Goal: Task Accomplishment & Management: Manage account settings

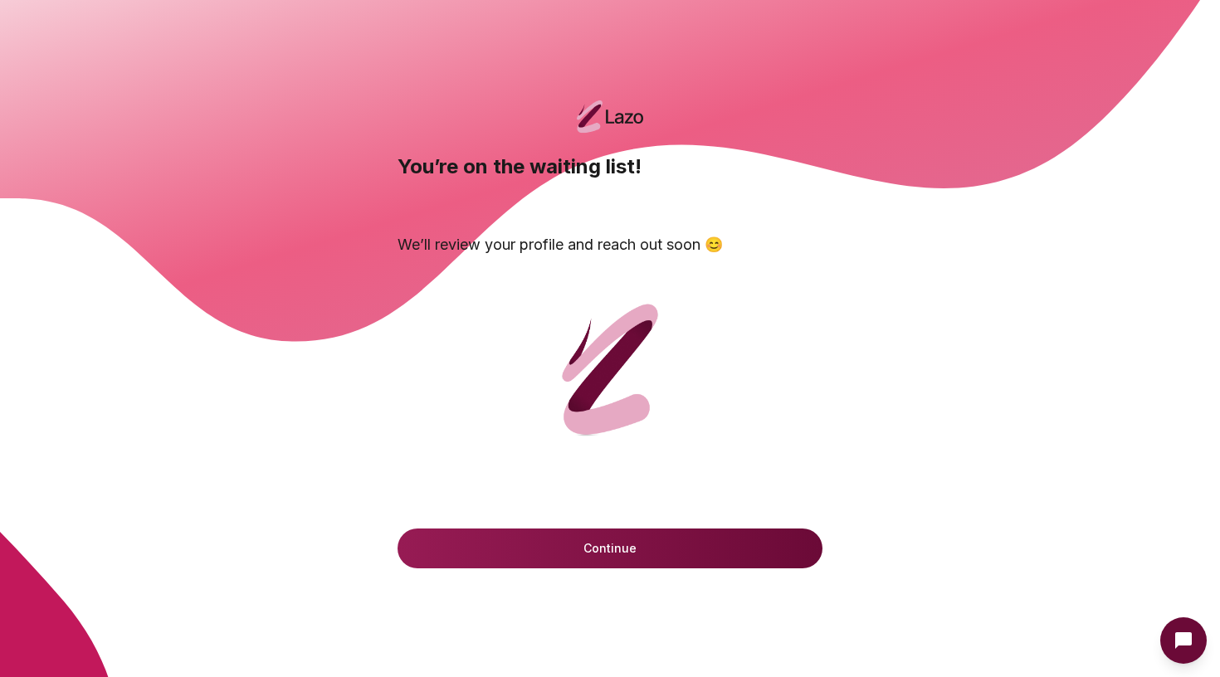
click at [480, 550] on button "Continue" at bounding box center [610, 549] width 425 height 40
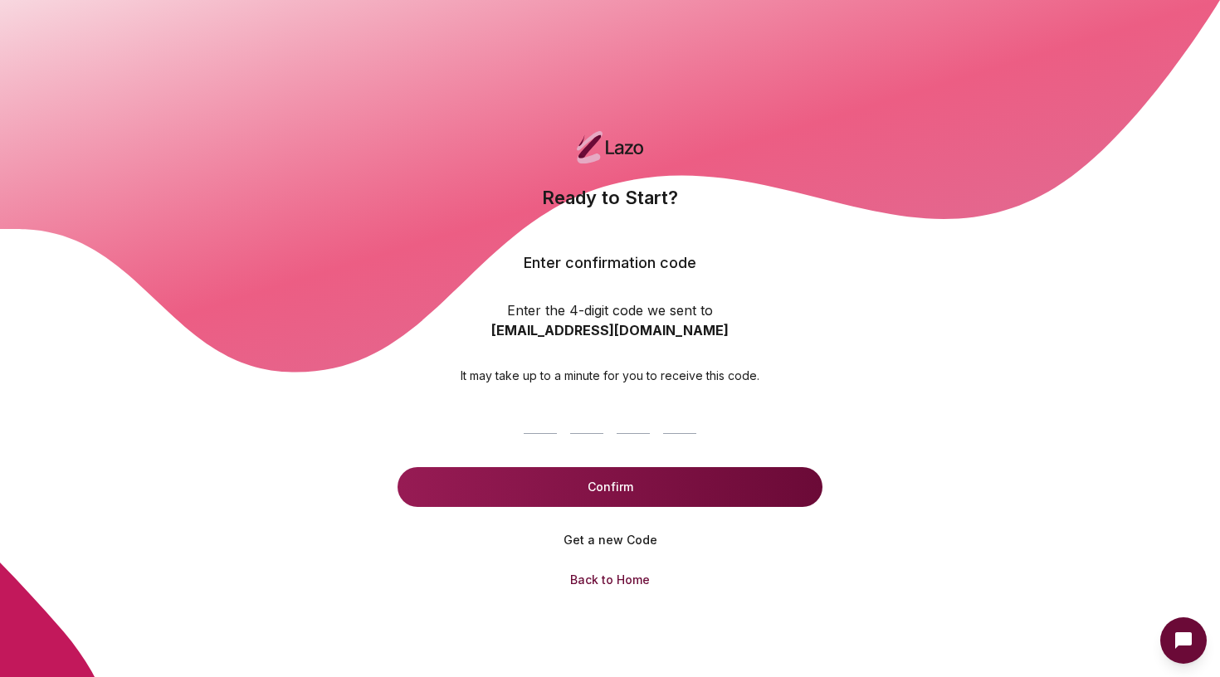
click at [541, 413] on input at bounding box center [610, 414] width 186 height 53
type input "****"
click at [524, 484] on button "Confirm" at bounding box center [610, 487] width 425 height 40
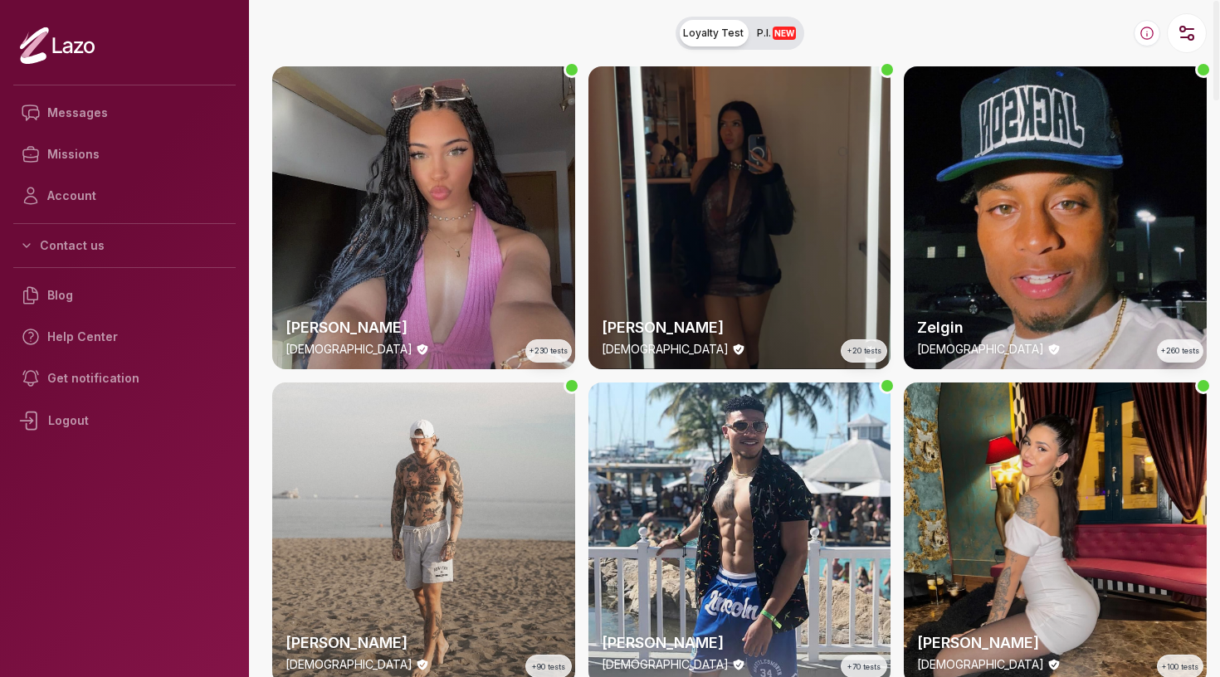
click at [715, 31] on span "Loyalty Test" at bounding box center [713, 33] width 61 height 13
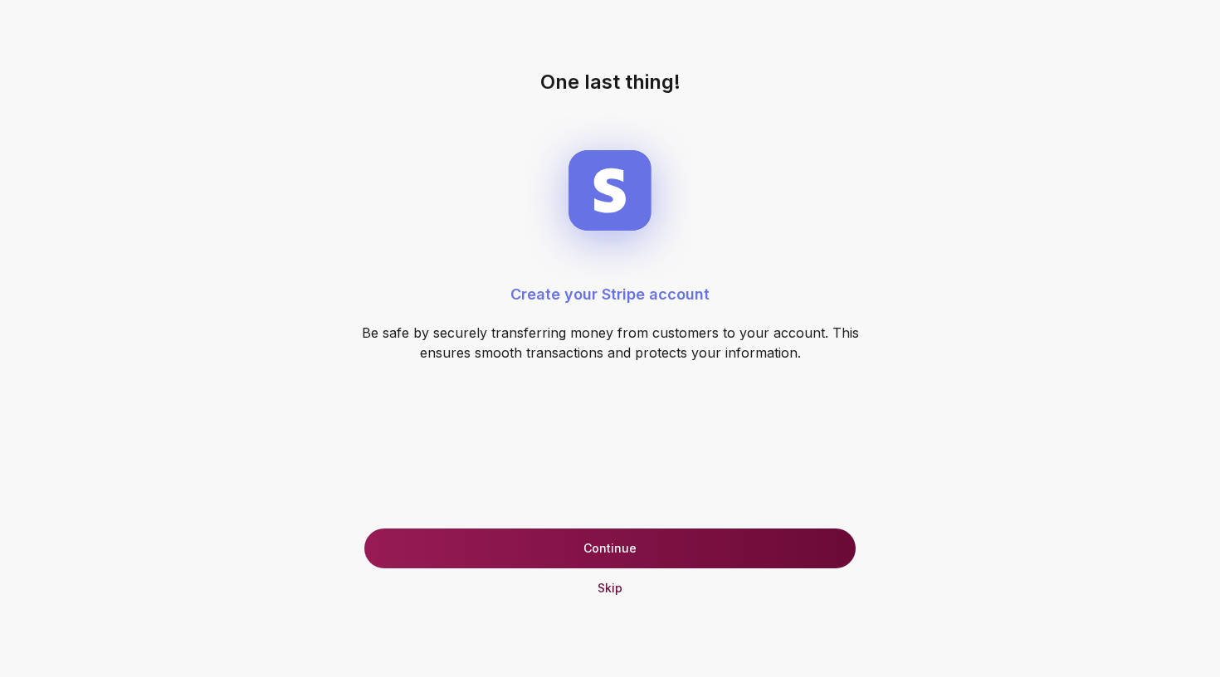
click at [521, 552] on button "Continue" at bounding box center [609, 549] width 491 height 40
click at [521, 552] on button "Update your financial information" at bounding box center [609, 549] width 491 height 40
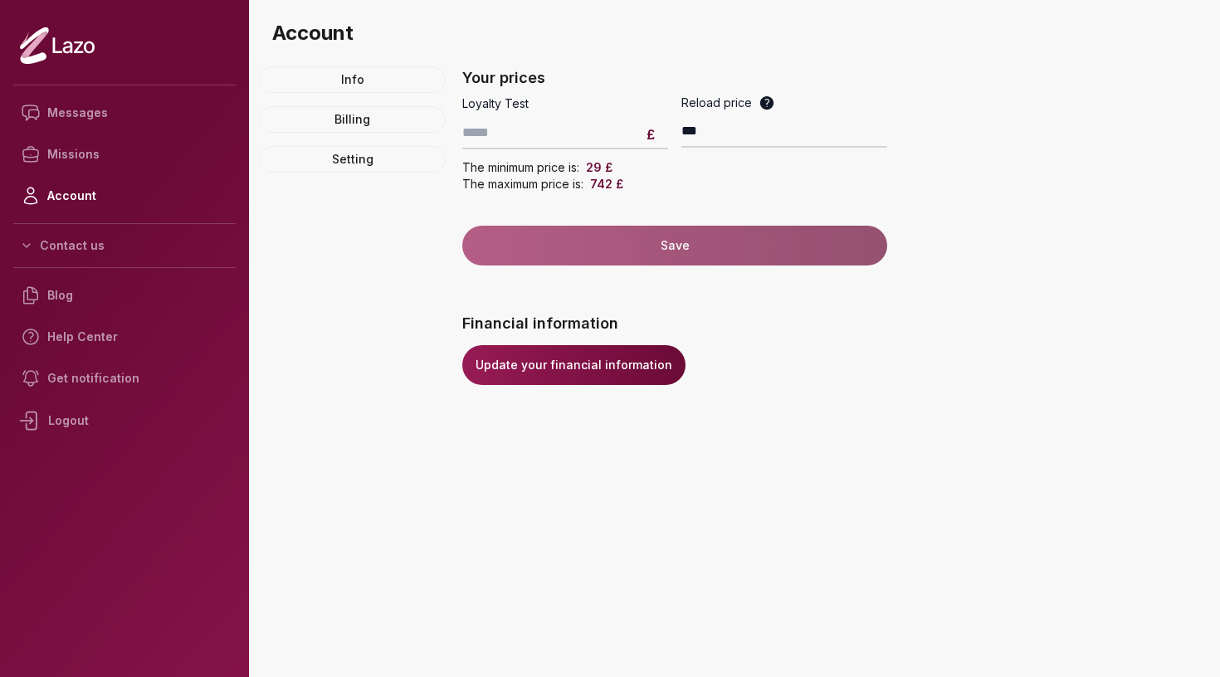
click at [766, 106] on icon at bounding box center [766, 102] width 13 height 13
click at [668, 116] on input "**" at bounding box center [565, 132] width 206 height 33
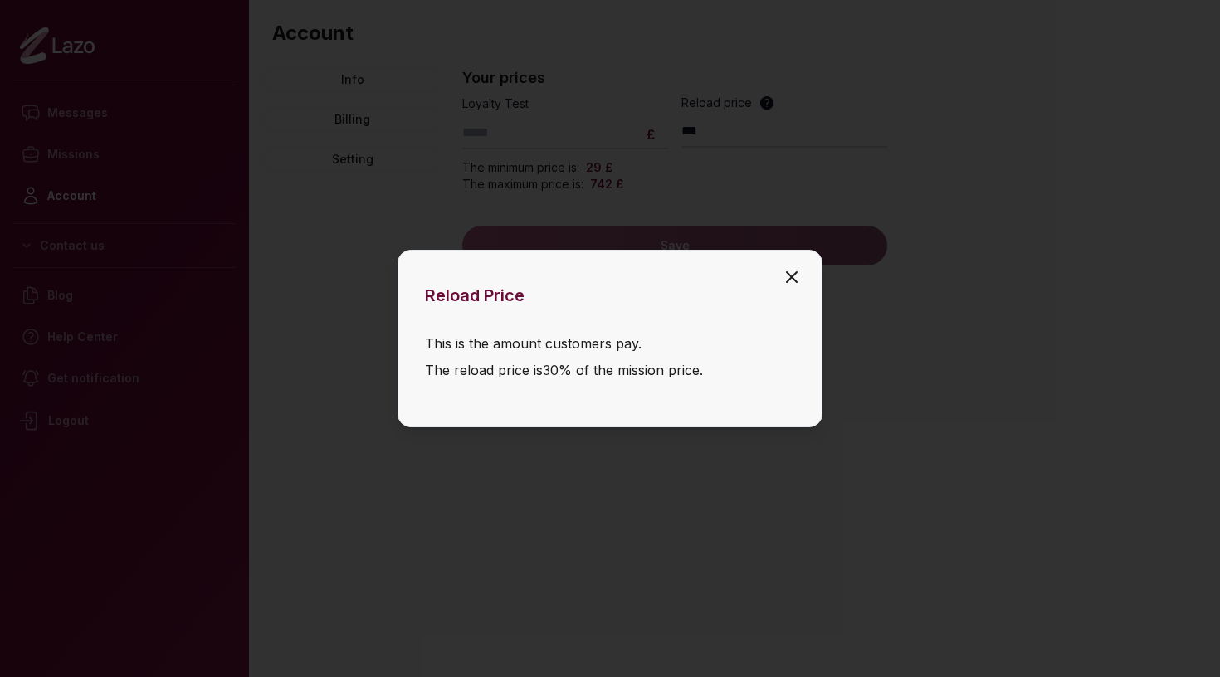
click at [794, 276] on icon "button" at bounding box center [792, 277] width 10 height 10
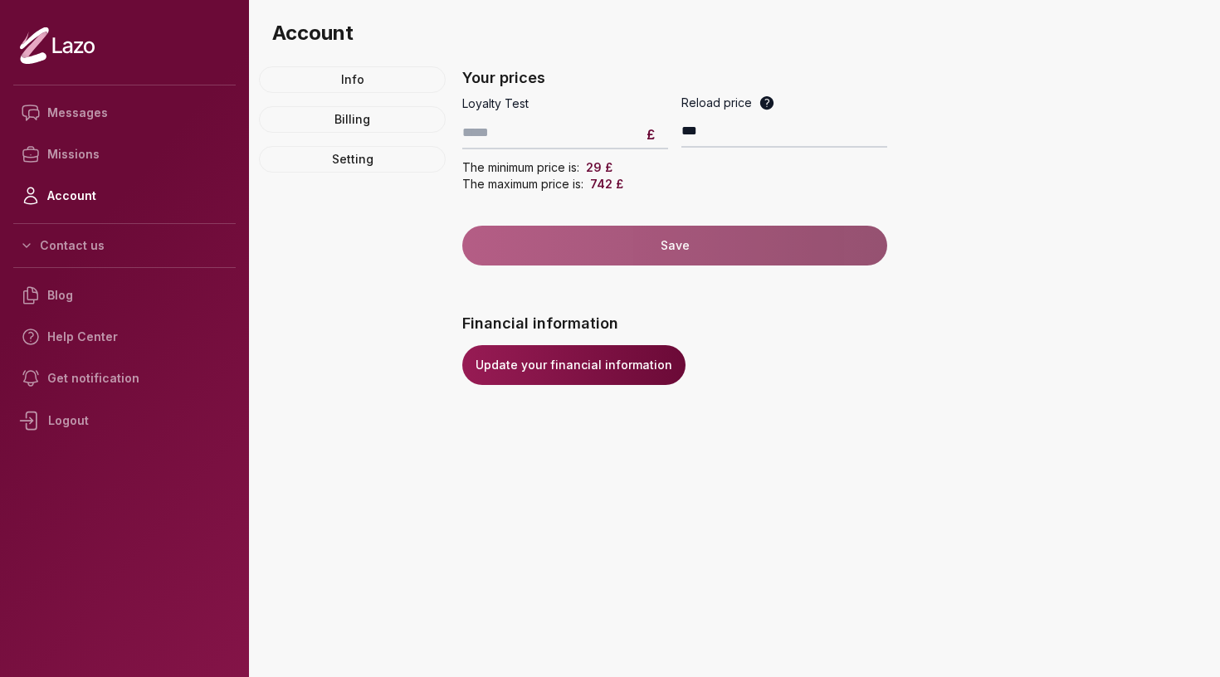
click at [766, 105] on icon at bounding box center [766, 102] width 13 height 13
click at [668, 116] on input "**" at bounding box center [565, 132] width 206 height 33
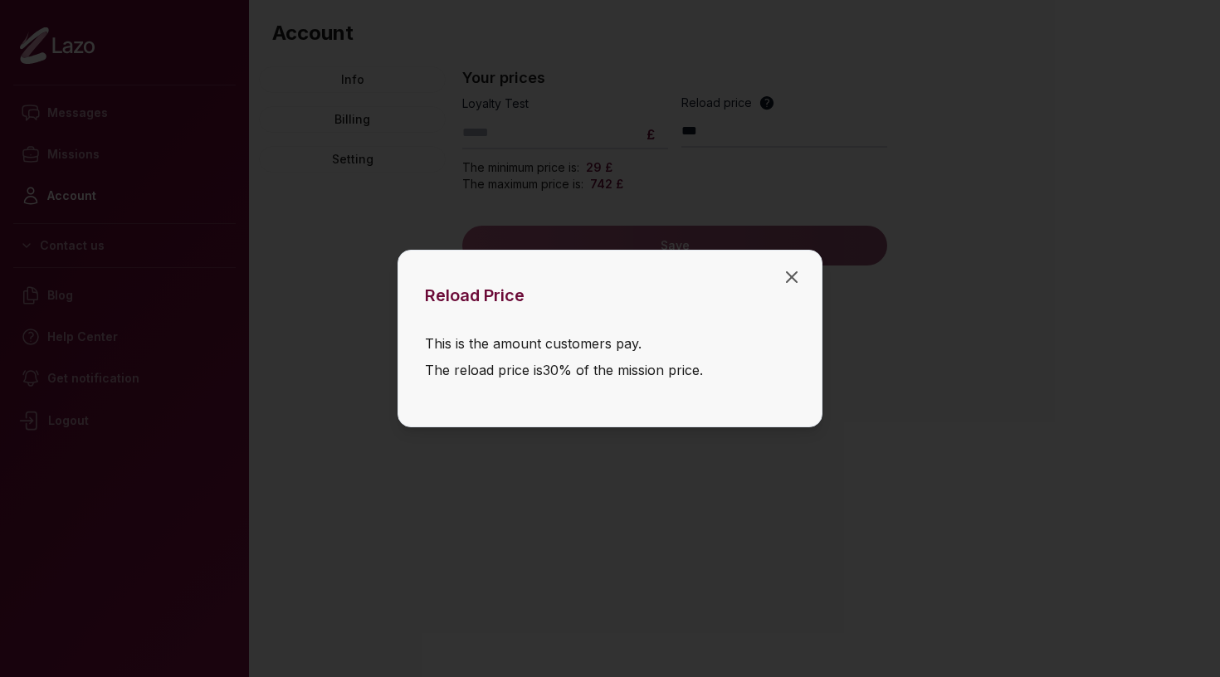
click at [766, 105] on div at bounding box center [610, 338] width 1220 height 677
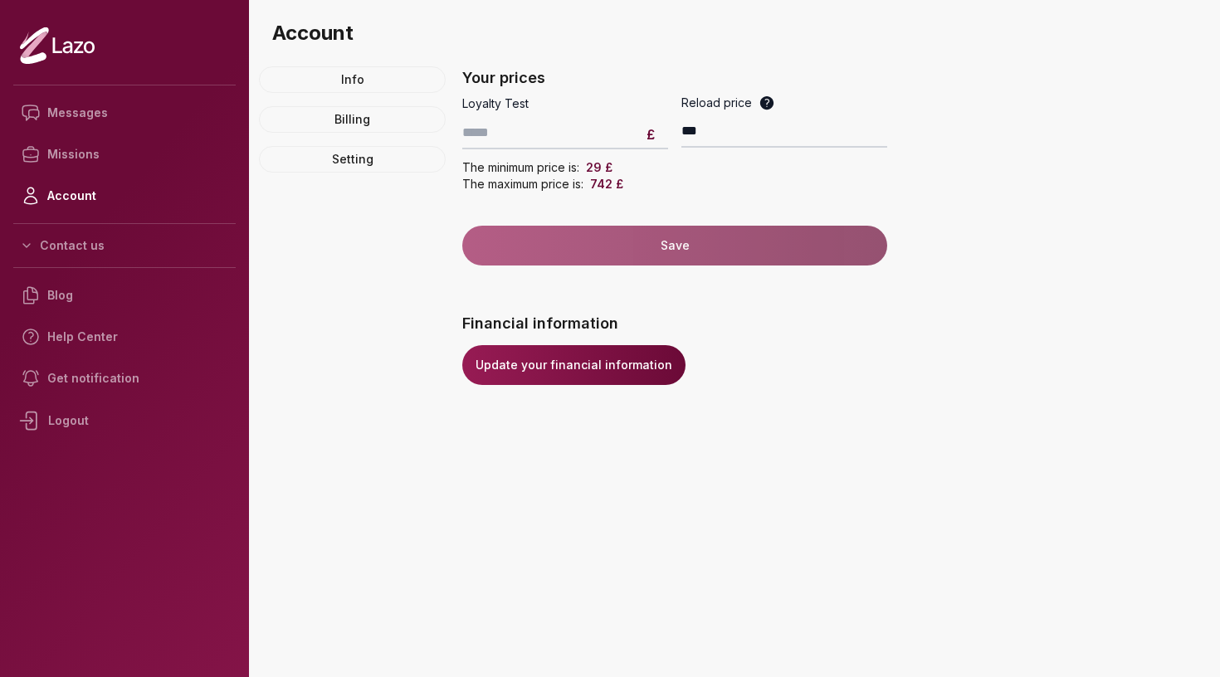
click at [766, 105] on icon at bounding box center [766, 102] width 13 height 13
click at [668, 116] on input "**" at bounding box center [565, 132] width 206 height 33
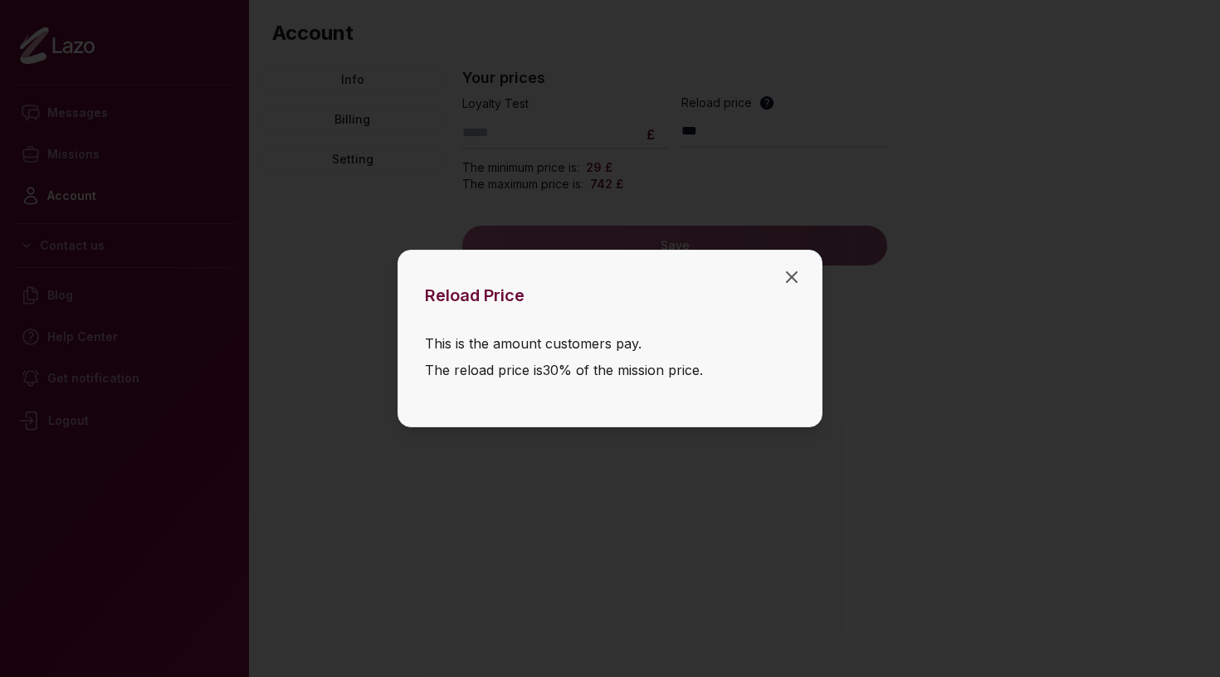
click at [808, 102] on div at bounding box center [610, 338] width 1220 height 677
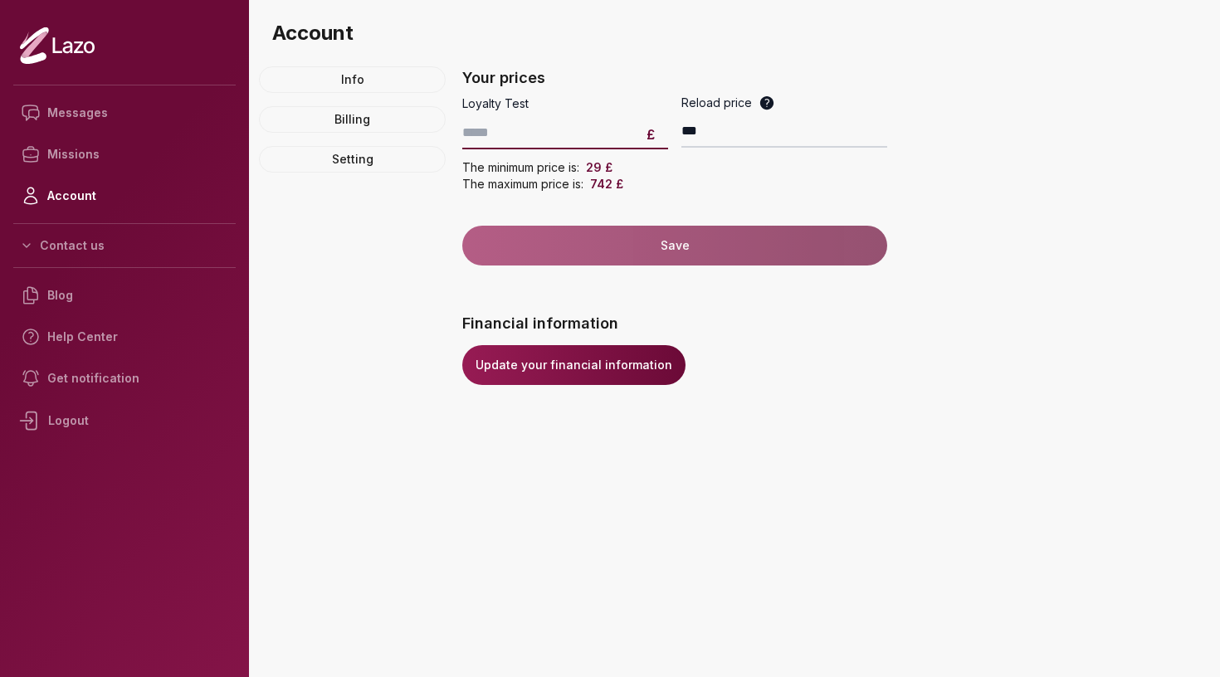
click at [512, 131] on input "**" at bounding box center [565, 132] width 206 height 33
type input "*"
type input "**"
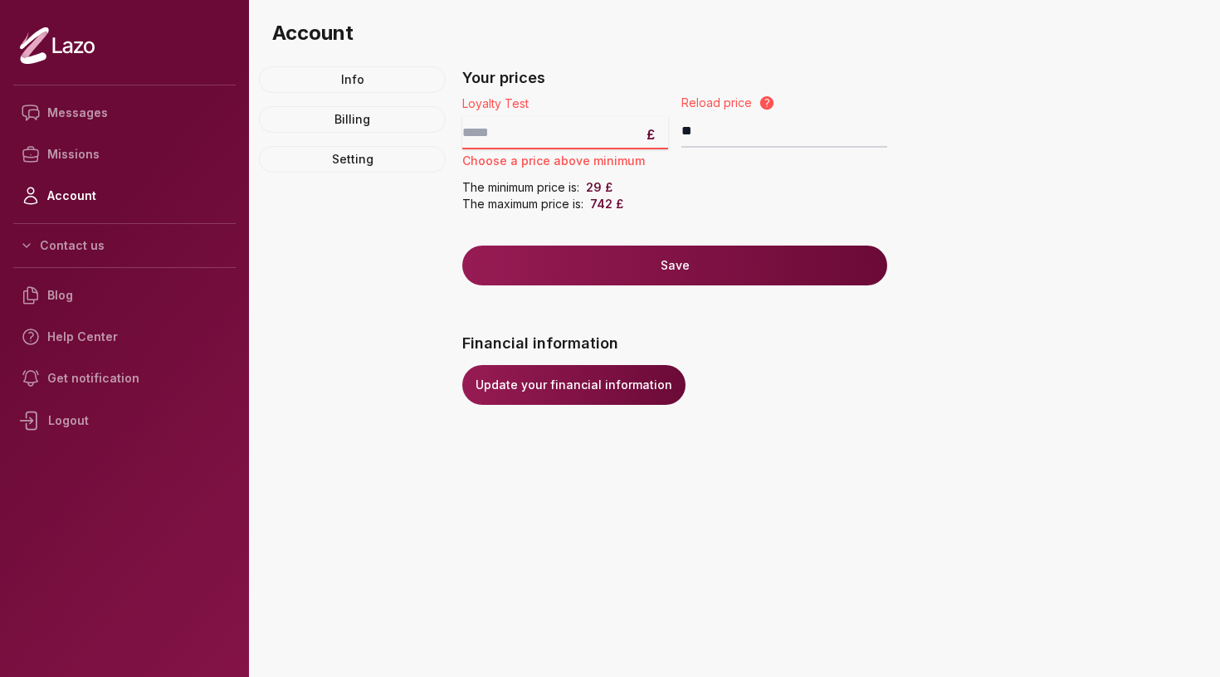
type input "**"
type input "***"
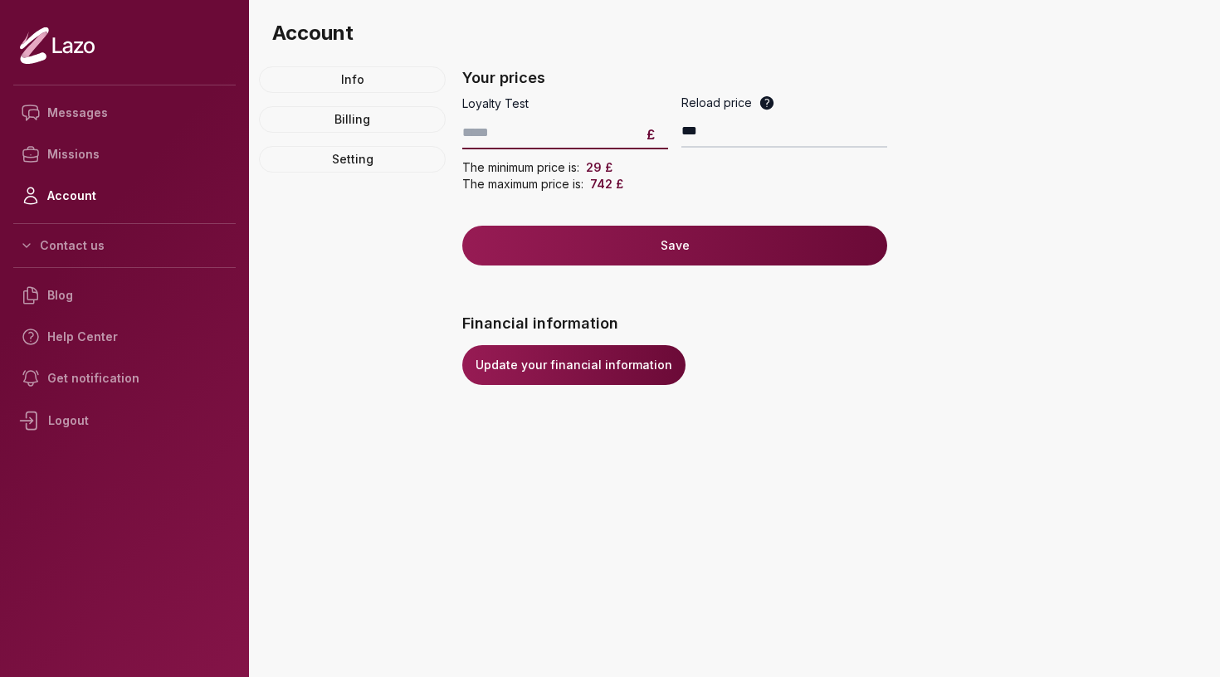
type input "**"
click at [399, 195] on div "Info Billing Setting" at bounding box center [352, 228] width 187 height 325
click at [554, 252] on button "Save" at bounding box center [674, 246] width 425 height 40
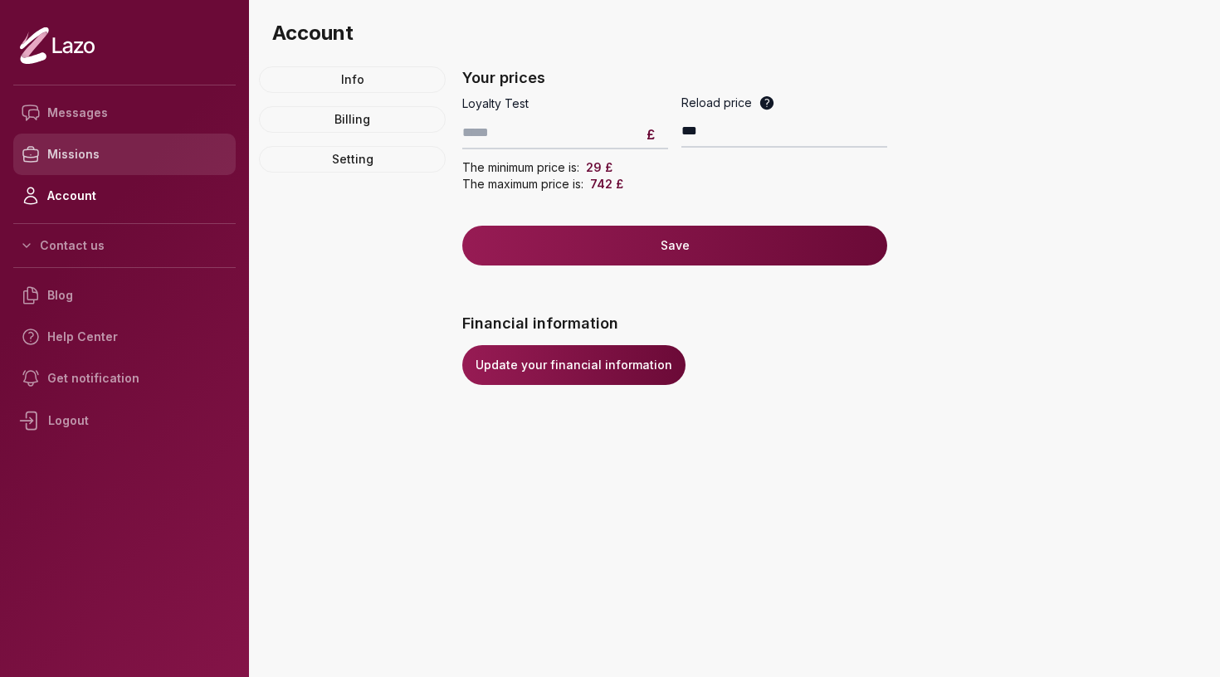
click at [123, 144] on link "Missions" at bounding box center [124, 155] width 222 height 42
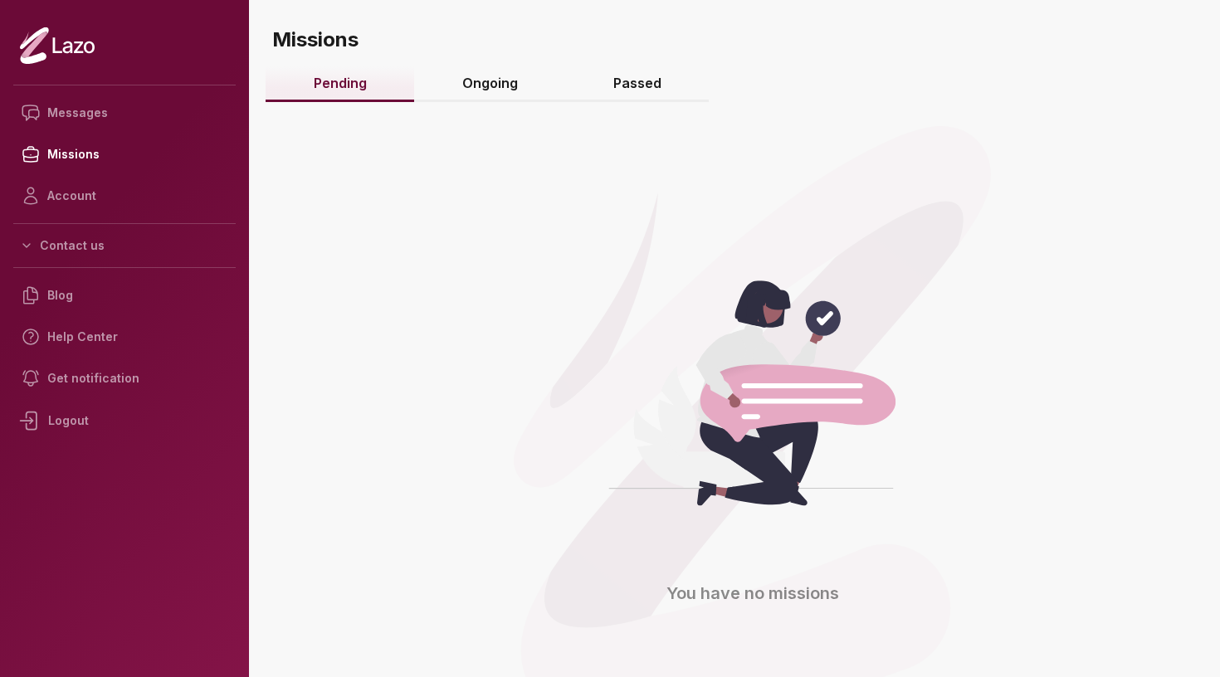
click at [447, 93] on link "Ongoing" at bounding box center [489, 84] width 151 height 36
click at [494, 73] on link "Ongoing" at bounding box center [489, 84] width 151 height 36
click at [628, 79] on link "Passed" at bounding box center [637, 84] width 144 height 36
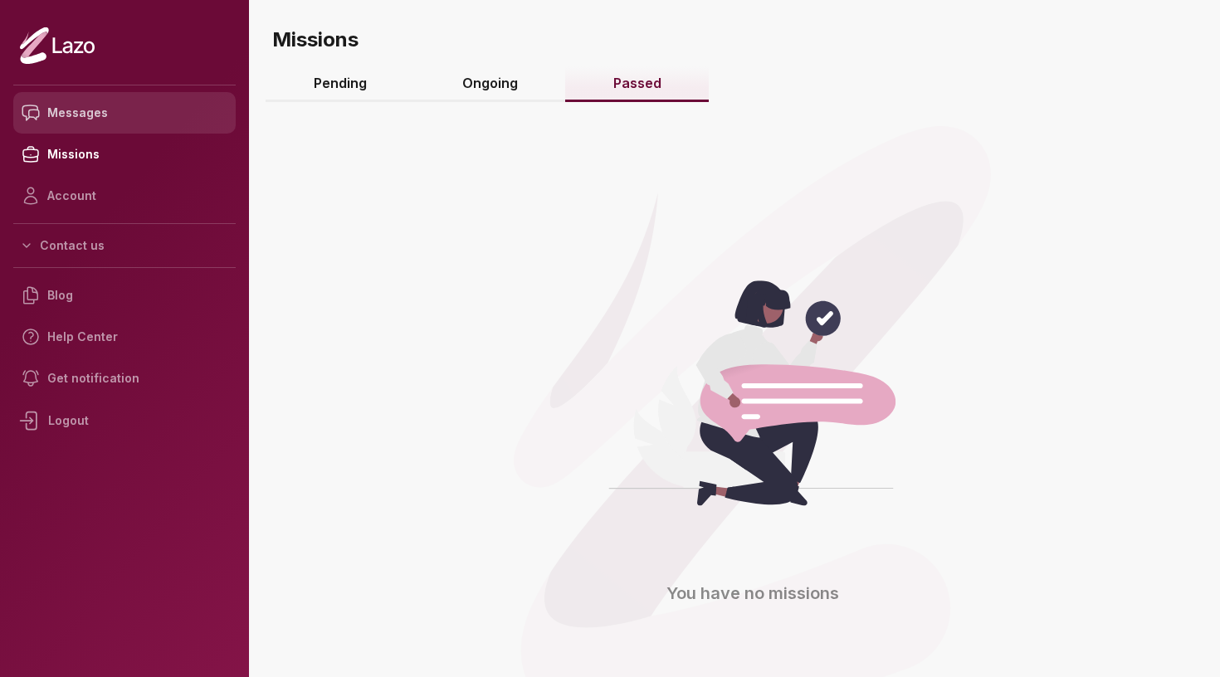
click at [71, 111] on link "Messages" at bounding box center [124, 113] width 222 height 42
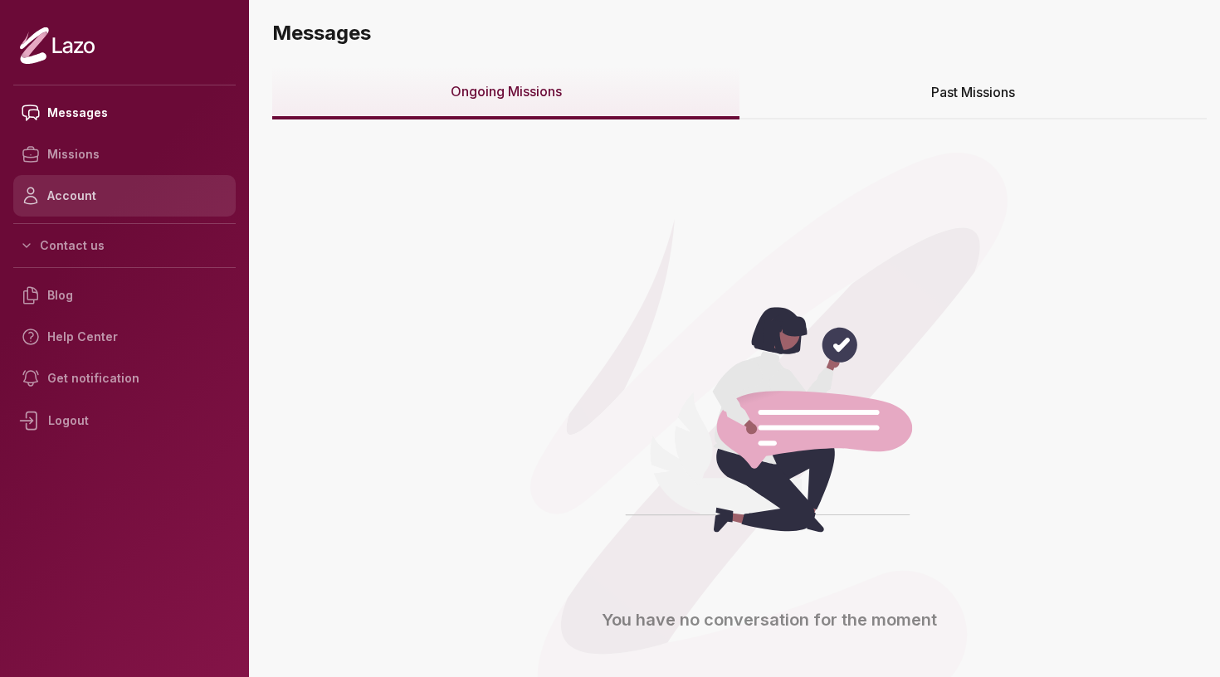
click at [73, 181] on link "Account" at bounding box center [124, 196] width 222 height 42
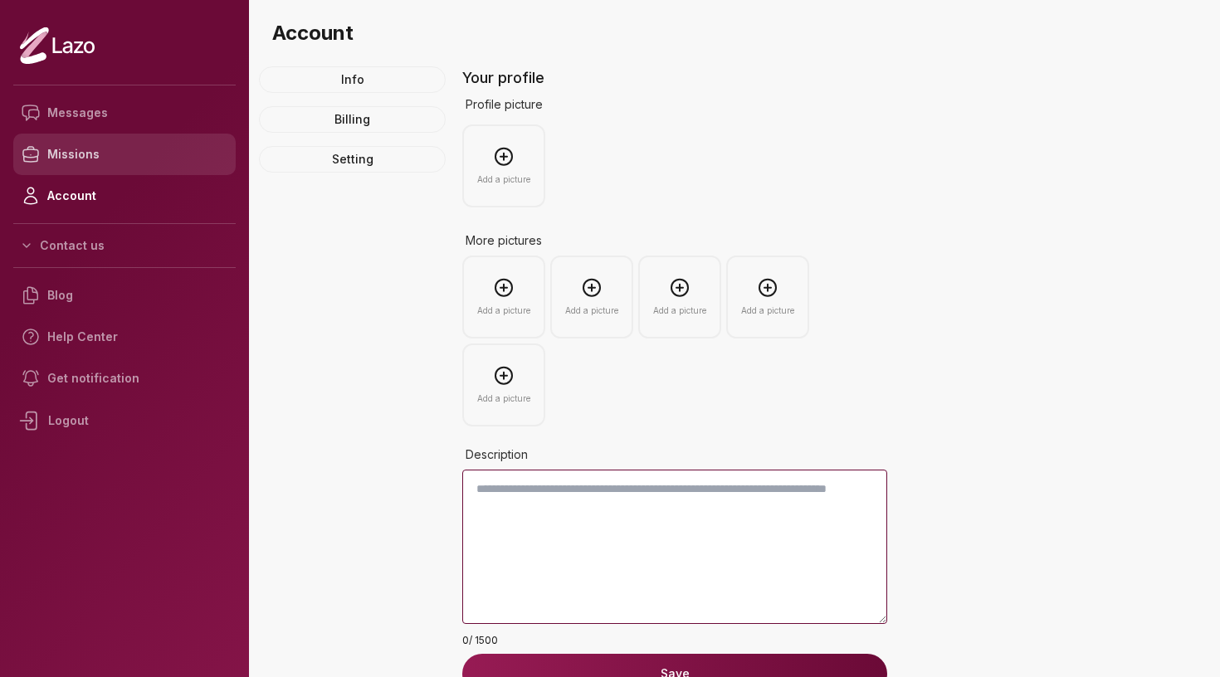
click at [69, 159] on link "Missions" at bounding box center [124, 155] width 222 height 42
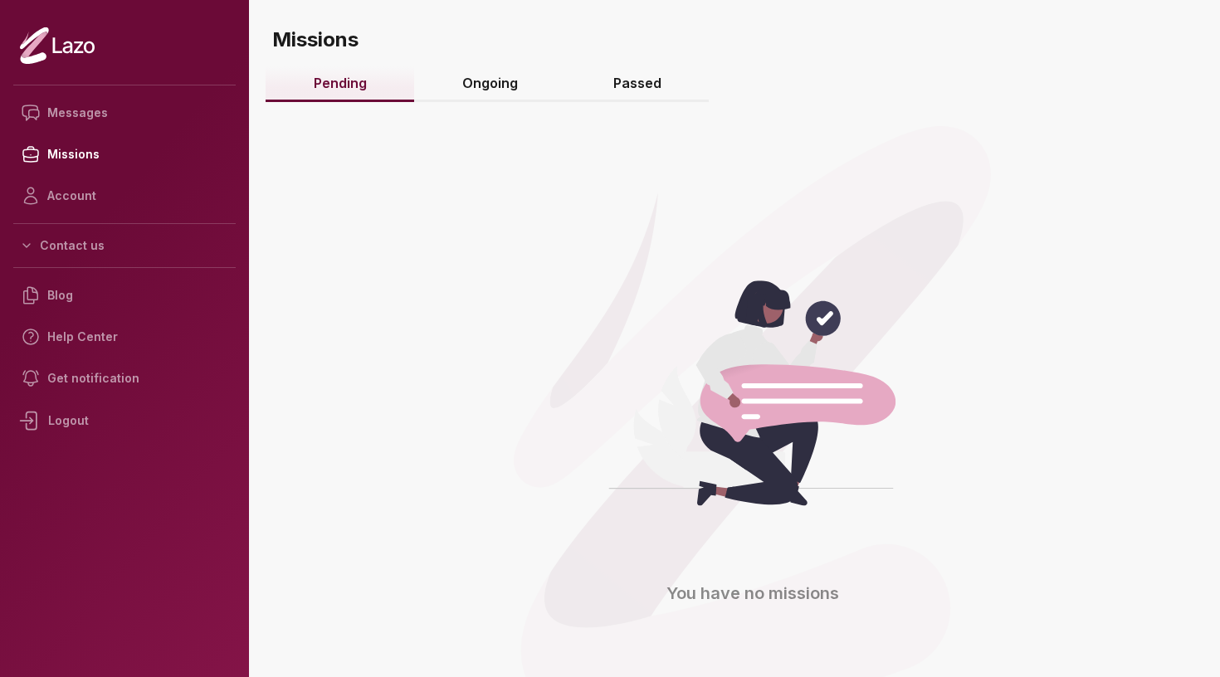
click at [41, 229] on nav "Messages Missions Account Contact us Blog Help Center Get notification Logout" at bounding box center [124, 337] width 222 height 518
click at [49, 243] on button "Contact us" at bounding box center [124, 246] width 222 height 30
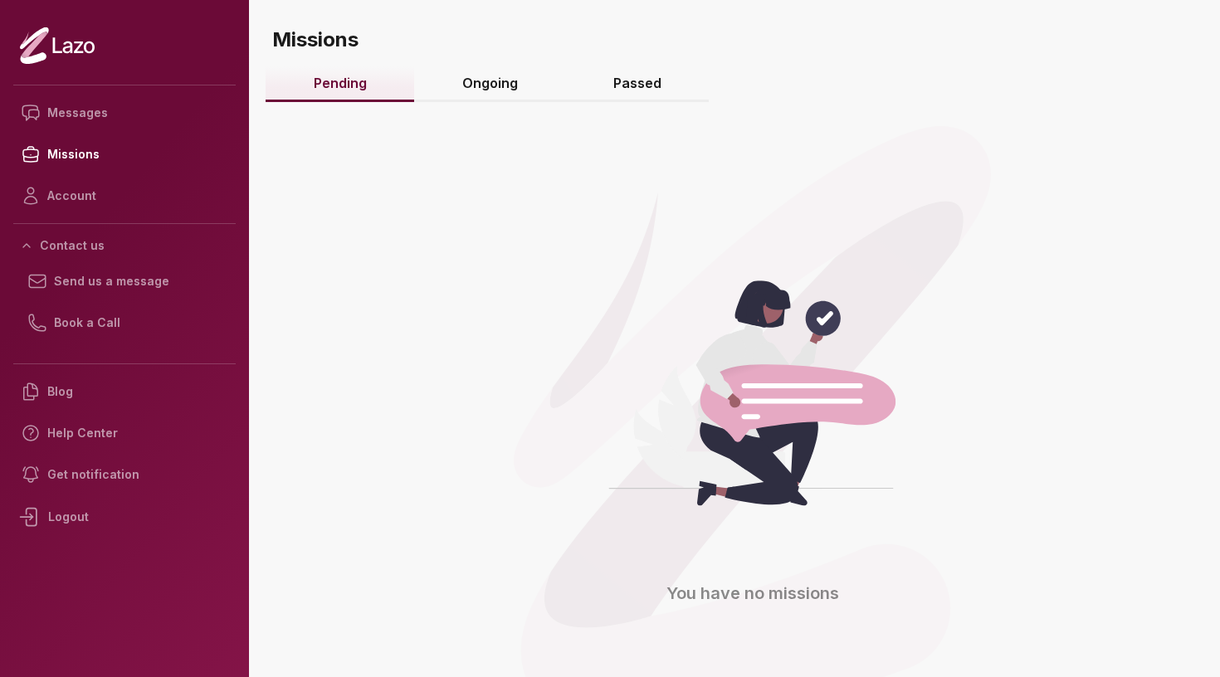
click at [56, 37] on icon at bounding box center [57, 46] width 75 height 38
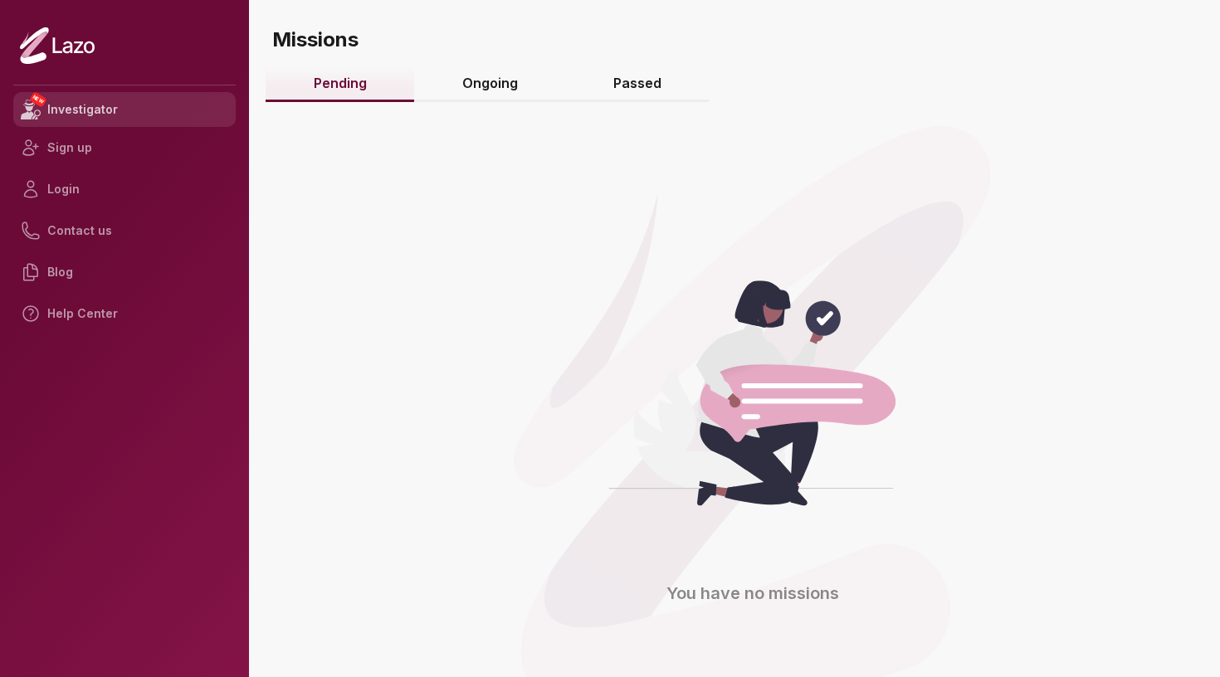
click at [87, 109] on link "NEW Investigator" at bounding box center [124, 109] width 222 height 35
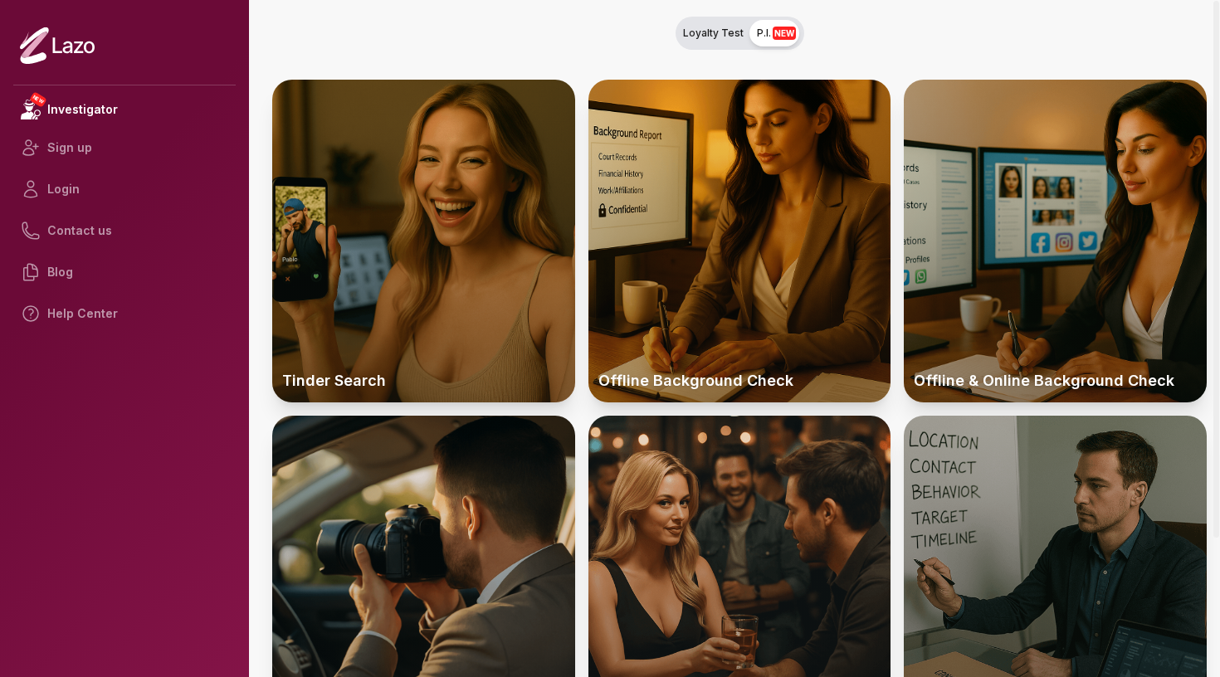
click at [716, 27] on span "Loyalty Test" at bounding box center [713, 33] width 61 height 13
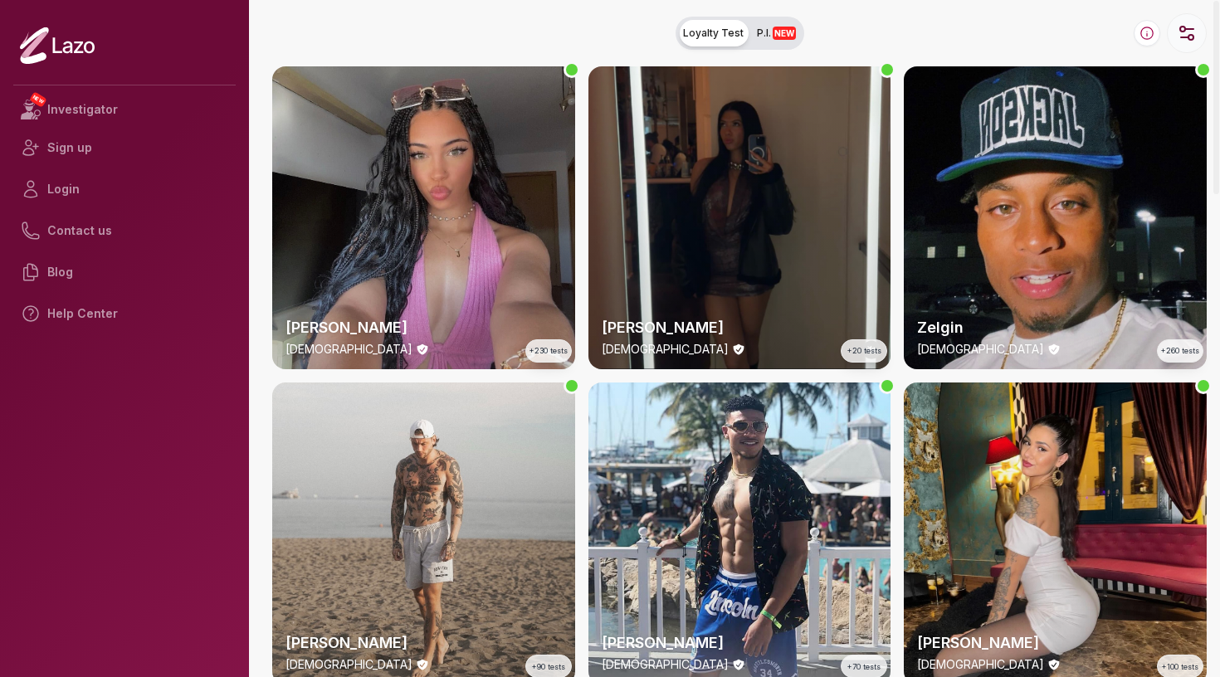
click at [1190, 42] on icon "button" at bounding box center [1187, 33] width 20 height 20
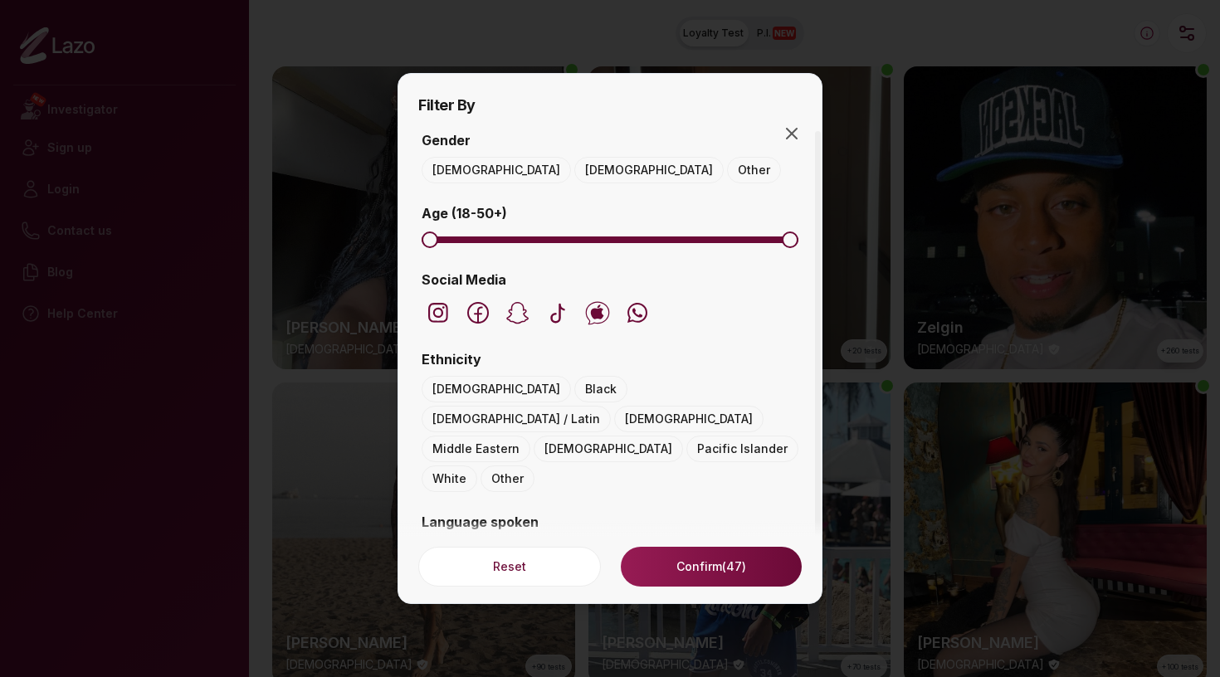
click at [574, 178] on button "Female" at bounding box center [648, 170] width 149 height 27
click at [449, 466] on button "White" at bounding box center [450, 479] width 56 height 27
click at [742, 563] on button "Confirm" at bounding box center [711, 567] width 181 height 40
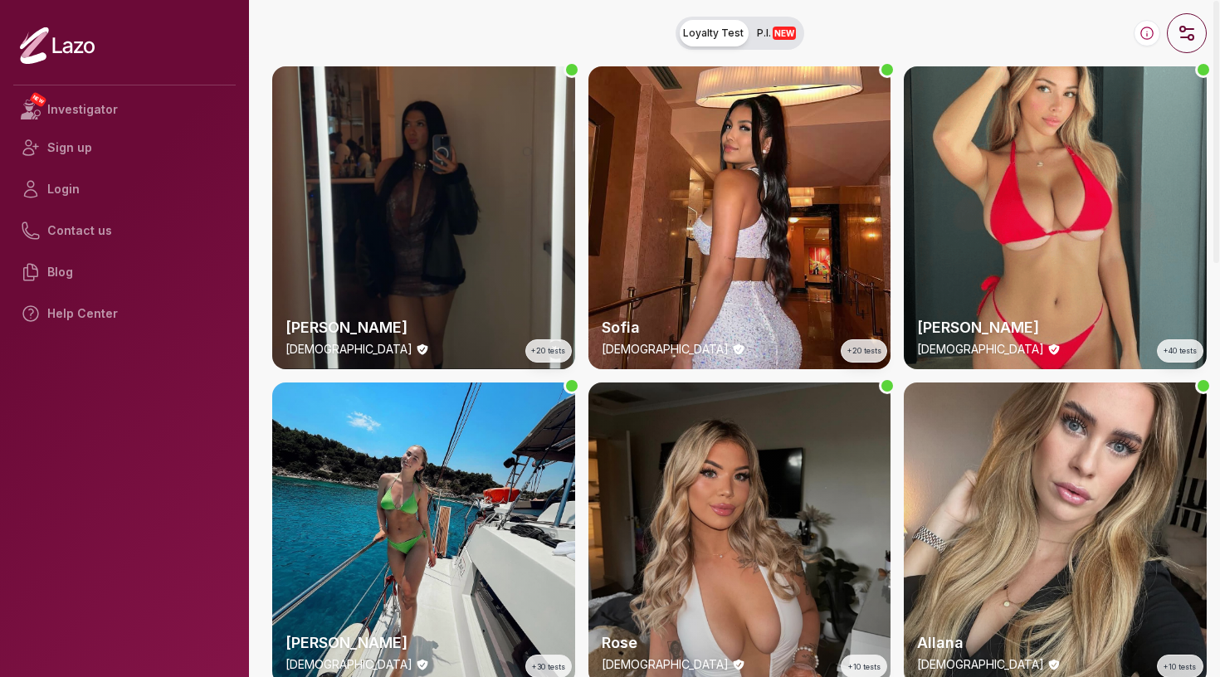
click at [1186, 33] on icon "button" at bounding box center [1187, 33] width 20 height 20
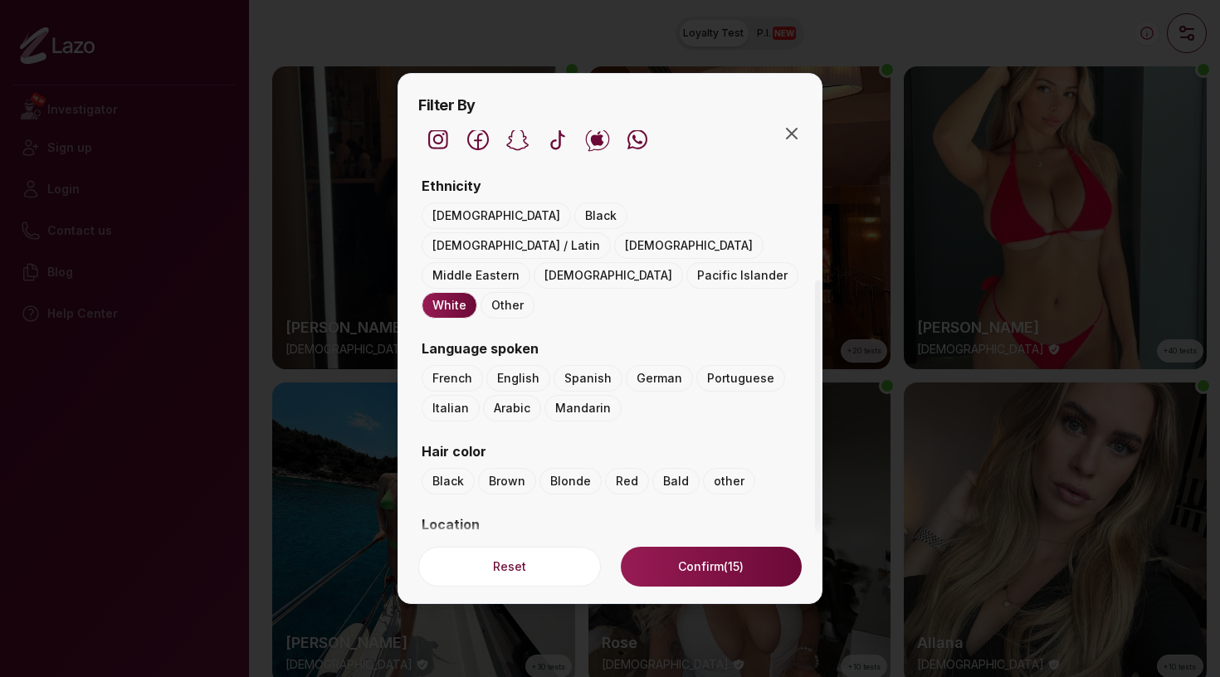
scroll to position [173, 0]
click at [512, 469] on button "Brown" at bounding box center [507, 482] width 58 height 27
click at [715, 574] on button "Confirm (3)" at bounding box center [711, 567] width 181 height 40
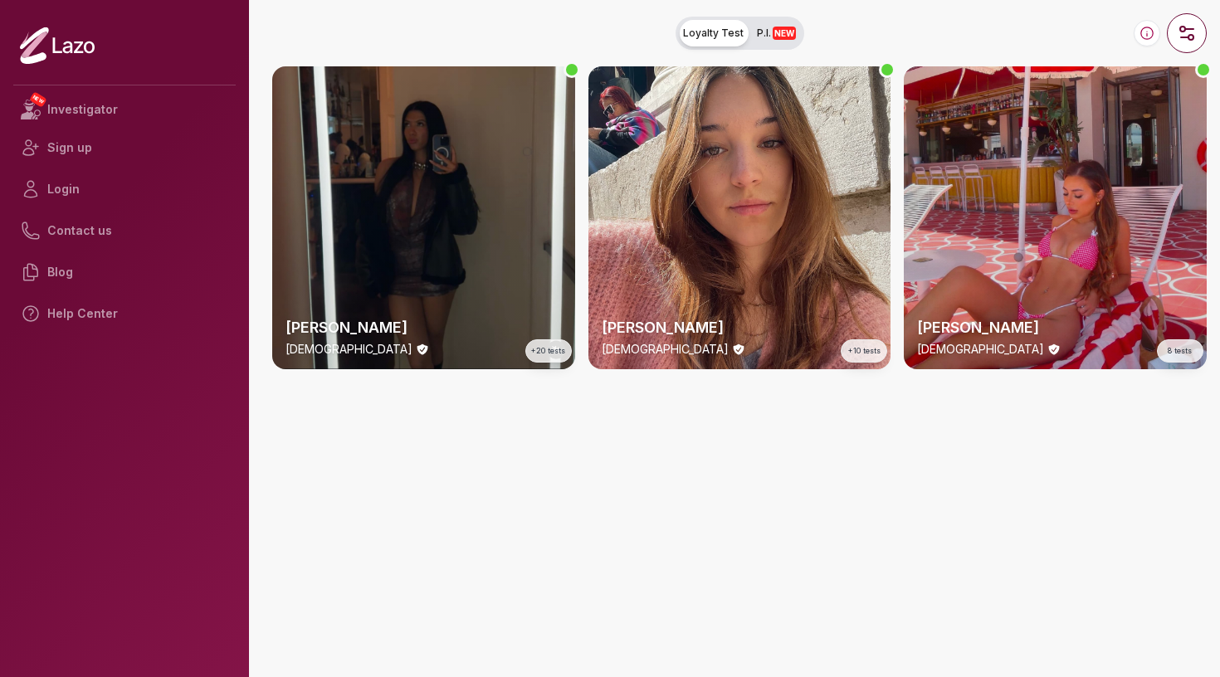
click at [1005, 289] on div "Alicia 25 y/o 8 tests" at bounding box center [1055, 217] width 303 height 303
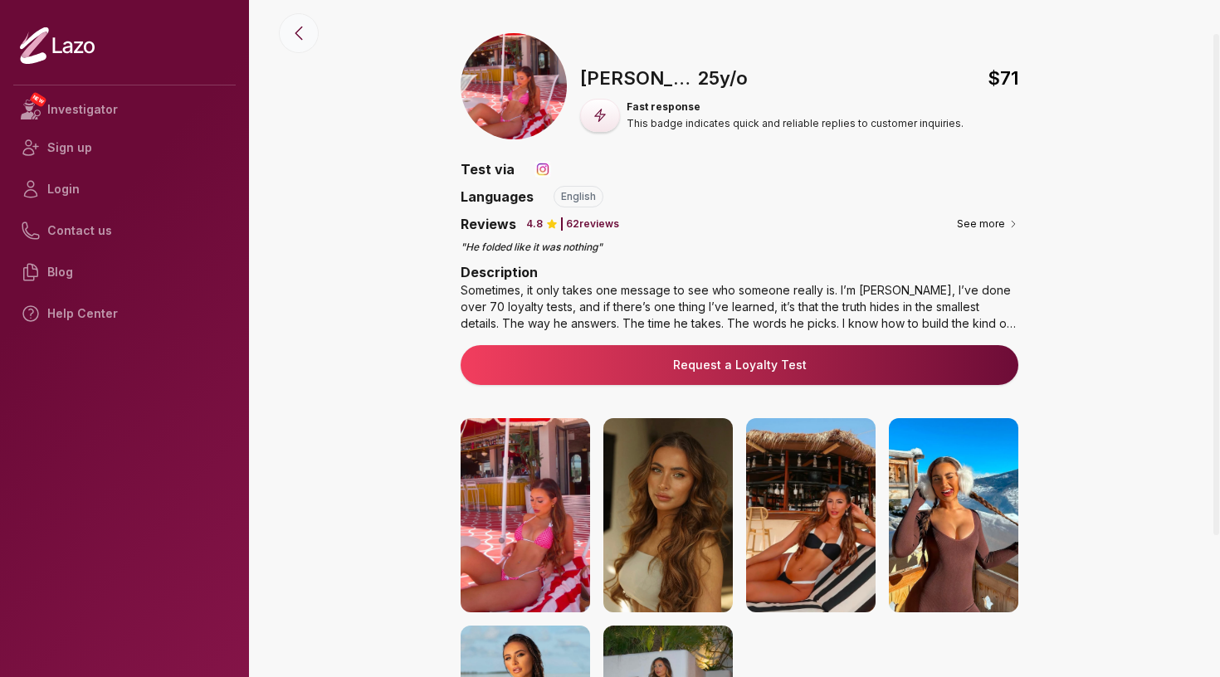
click at [296, 36] on icon at bounding box center [299, 33] width 20 height 20
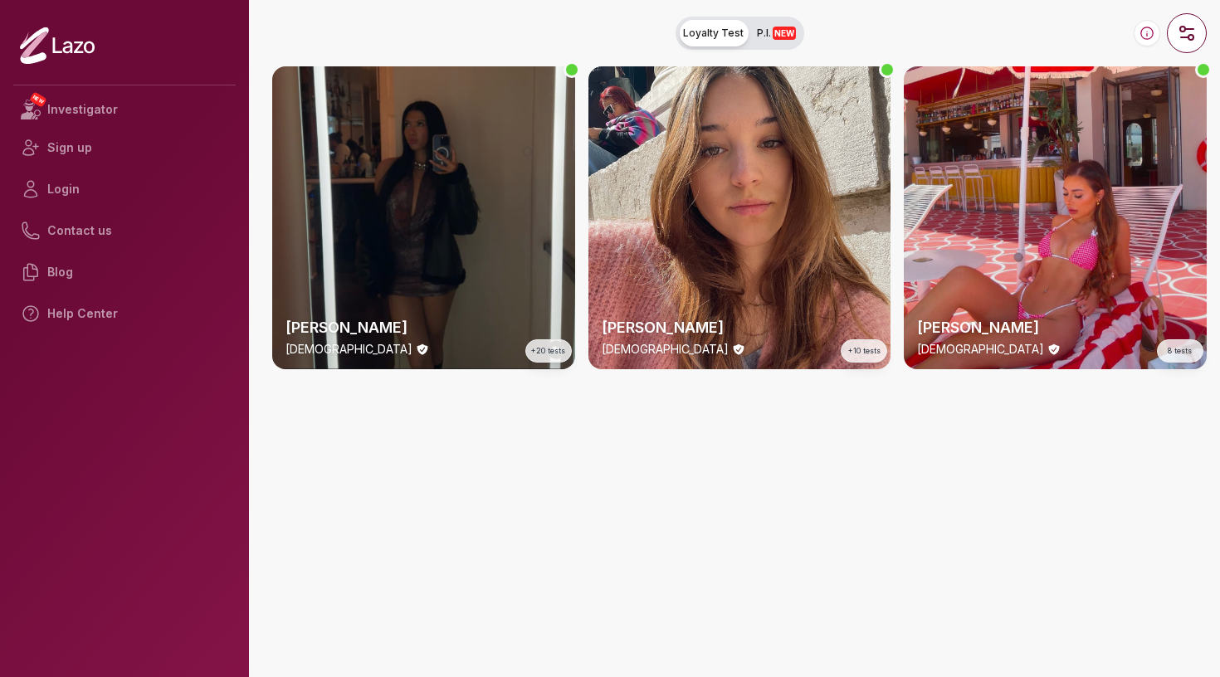
click at [59, 51] on icon at bounding box center [57, 45] width 9 height 16
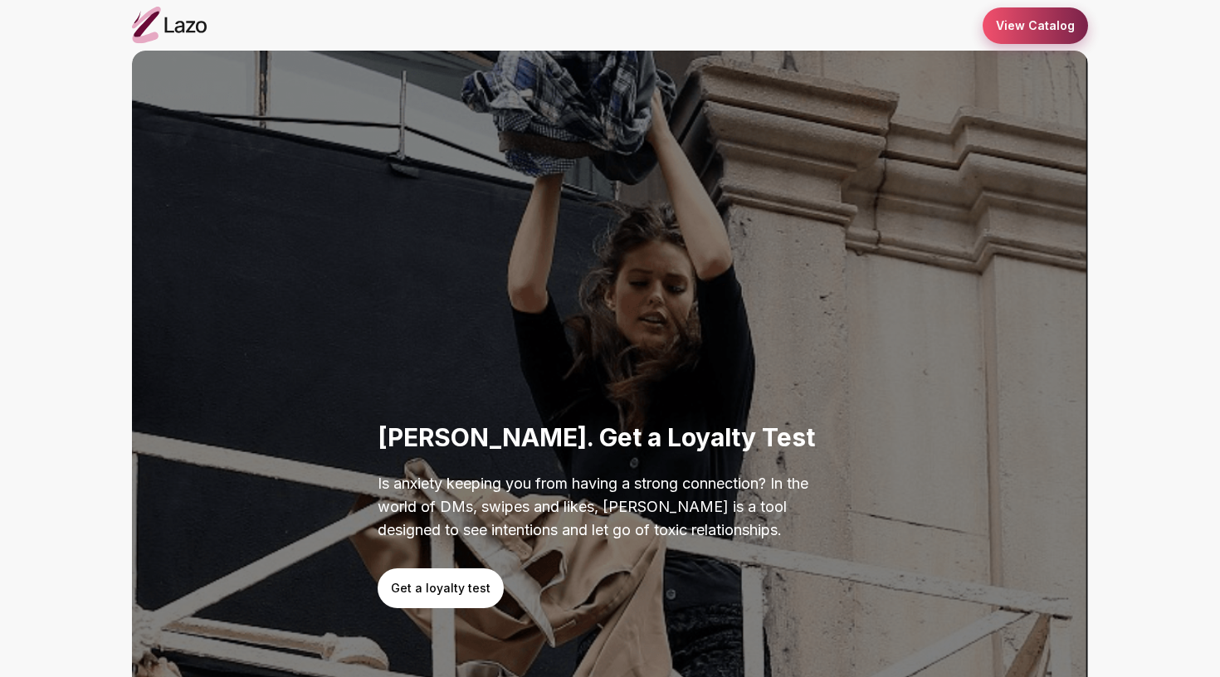
click at [1018, 30] on link "View Catalog" at bounding box center [1035, 25] width 105 height 37
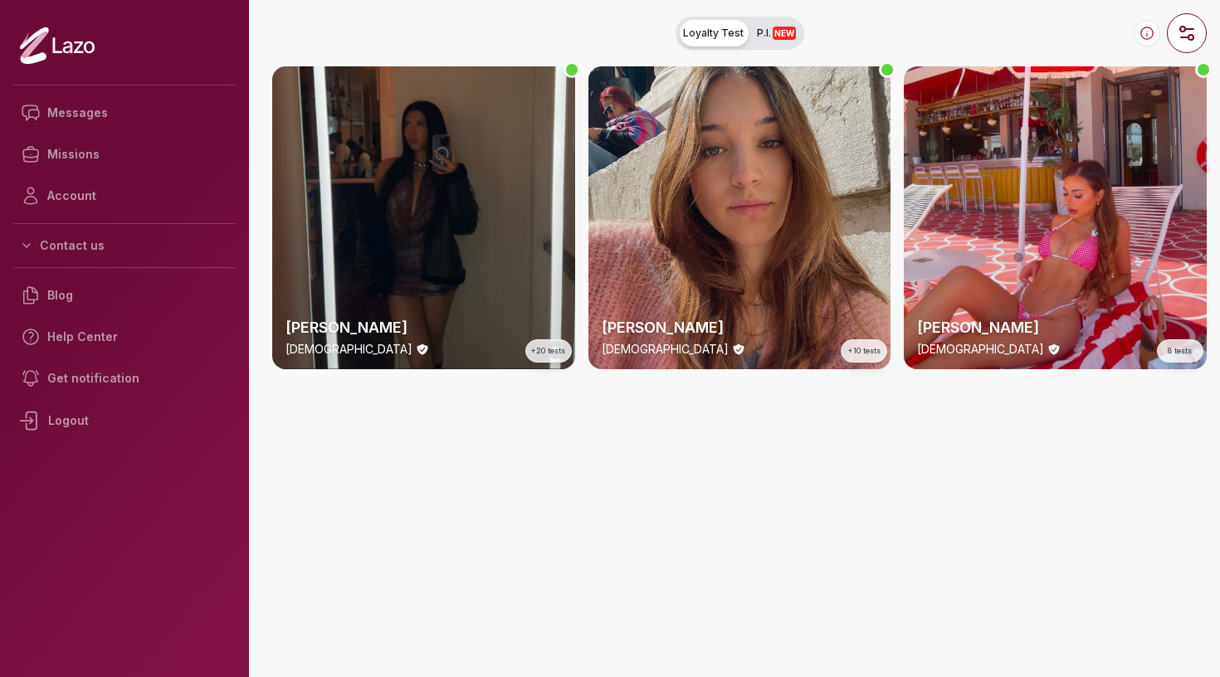
click at [763, 138] on div "Béatrice 21 y/o +10 tests" at bounding box center [740, 217] width 303 height 303
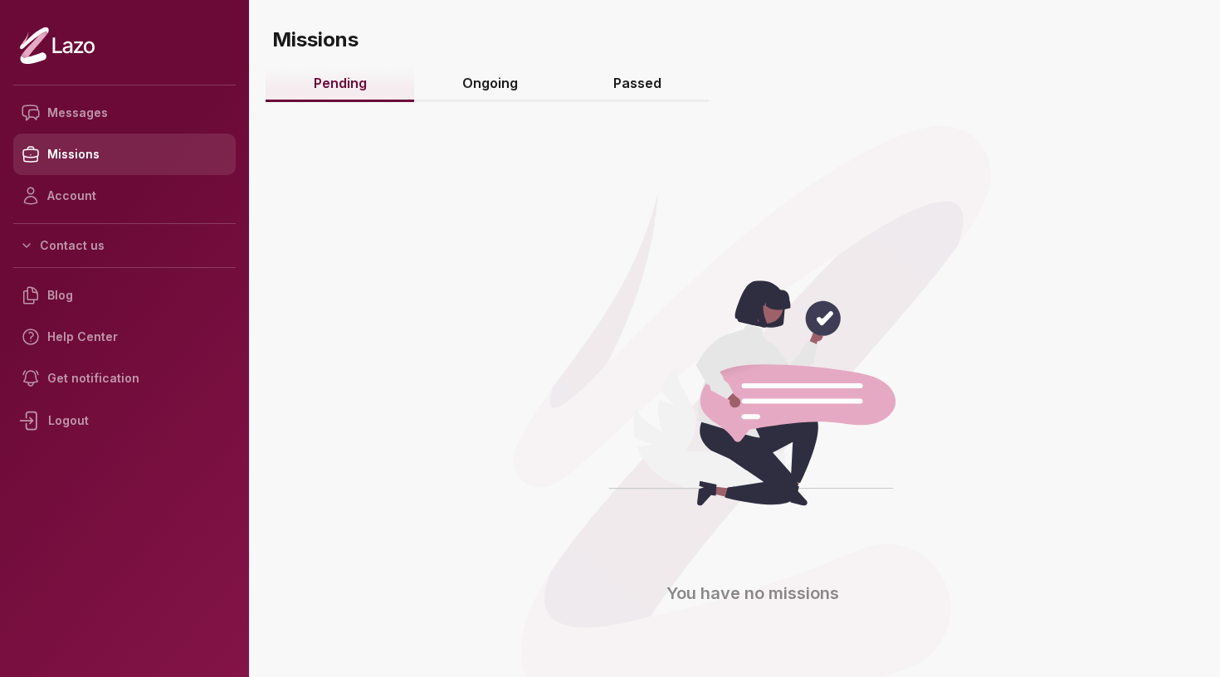
click at [72, 148] on link "Missions" at bounding box center [124, 155] width 222 height 42
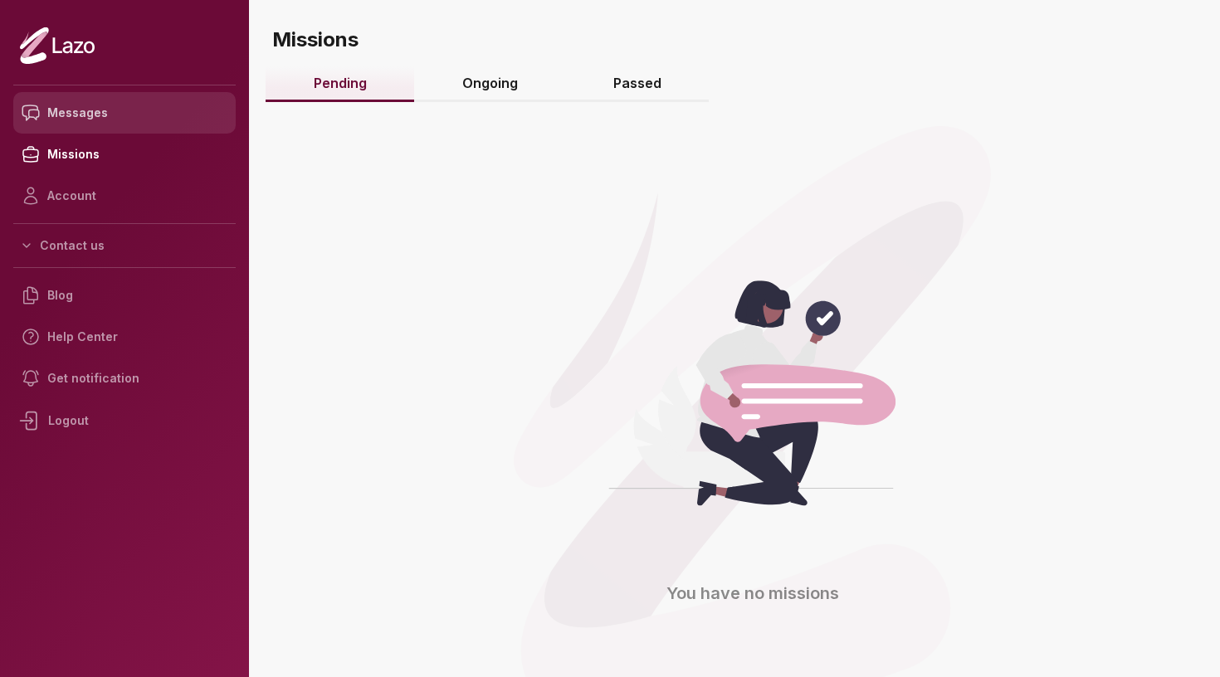
click at [79, 115] on link "Messages" at bounding box center [124, 113] width 222 height 42
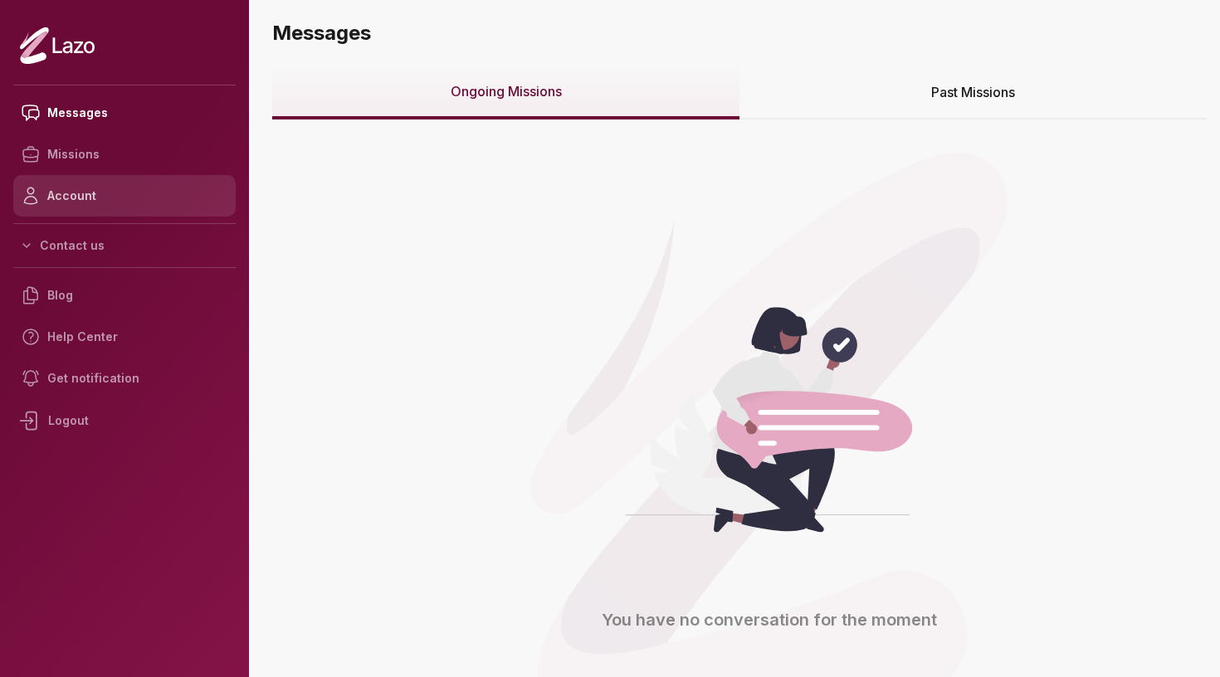
click at [61, 201] on link "Account" at bounding box center [124, 196] width 222 height 42
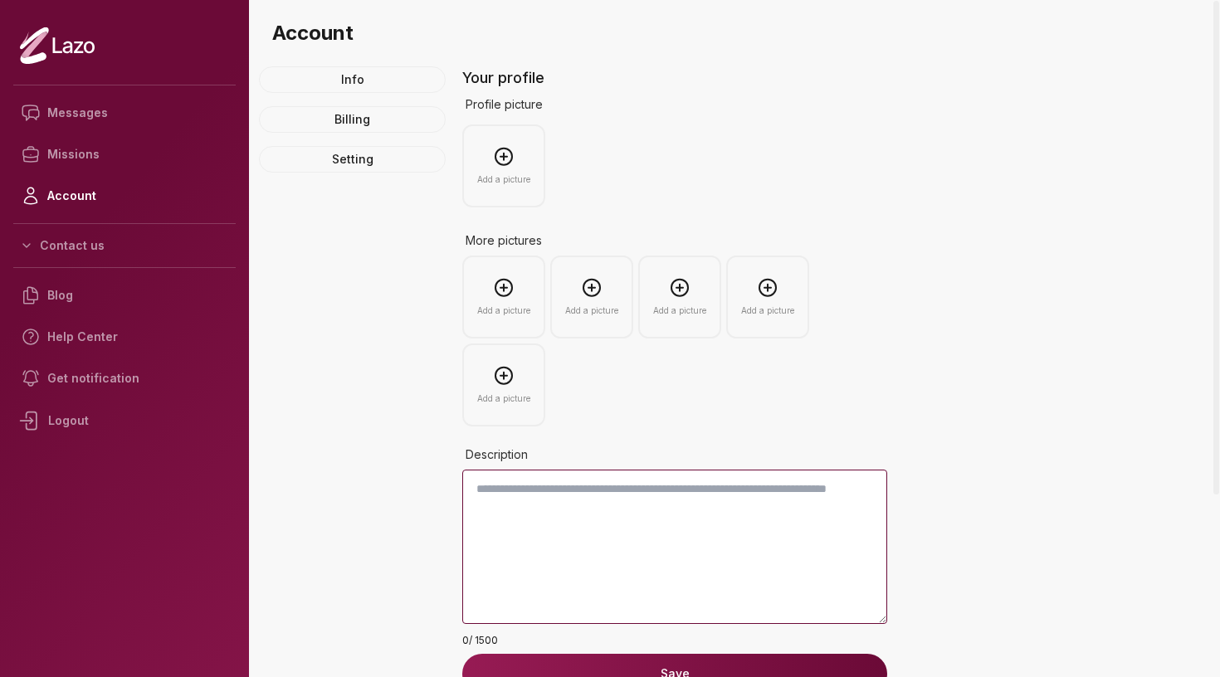
click at [506, 153] on icon at bounding box center [504, 156] width 20 height 21
click at [504, 286] on icon at bounding box center [504, 288] width 17 height 17
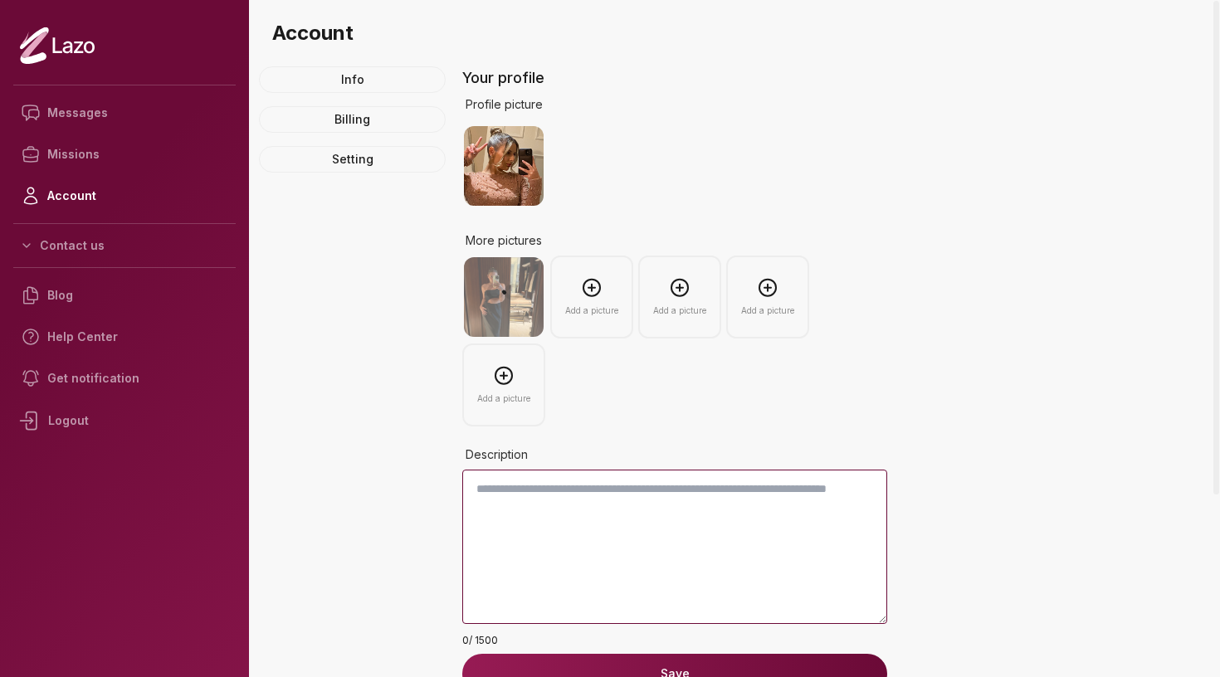
click at [586, 289] on icon at bounding box center [592, 287] width 20 height 21
click at [396, 118] on link "Billing" at bounding box center [352, 119] width 187 height 27
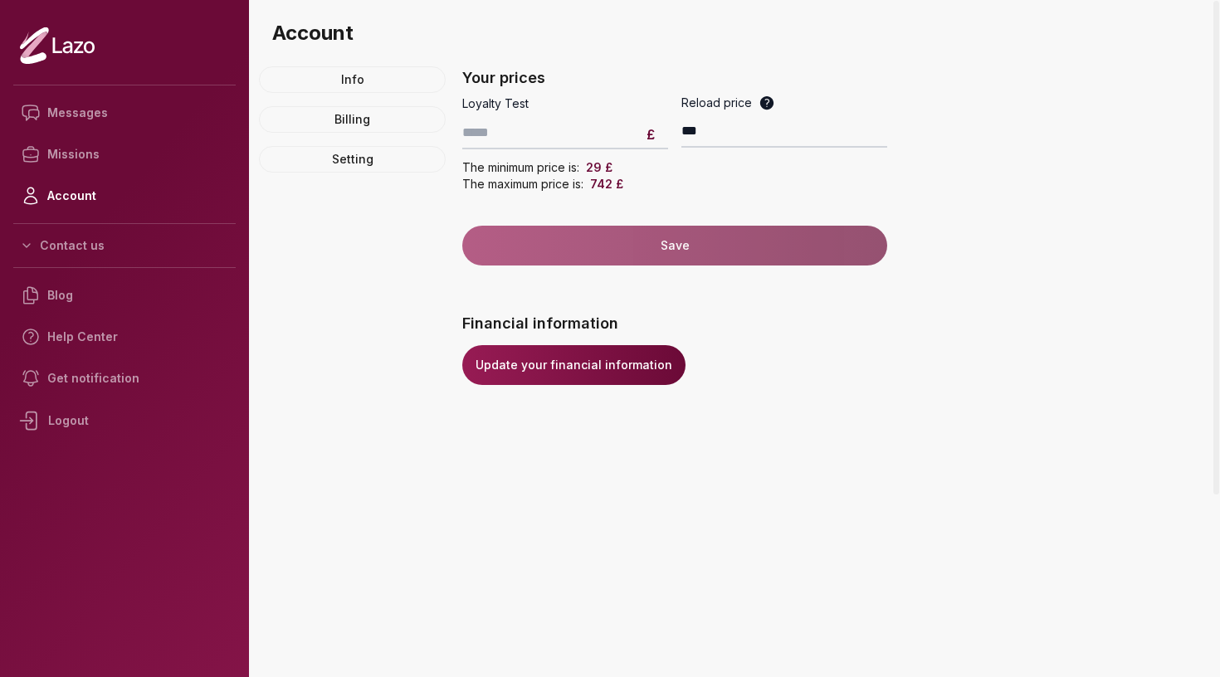
click at [492, 369] on link "Update your financial information" at bounding box center [573, 365] width 223 height 40
click at [399, 94] on nav "Info Billing Setting" at bounding box center [352, 119] width 187 height 106
click at [73, 192] on link "Account" at bounding box center [124, 196] width 222 height 42
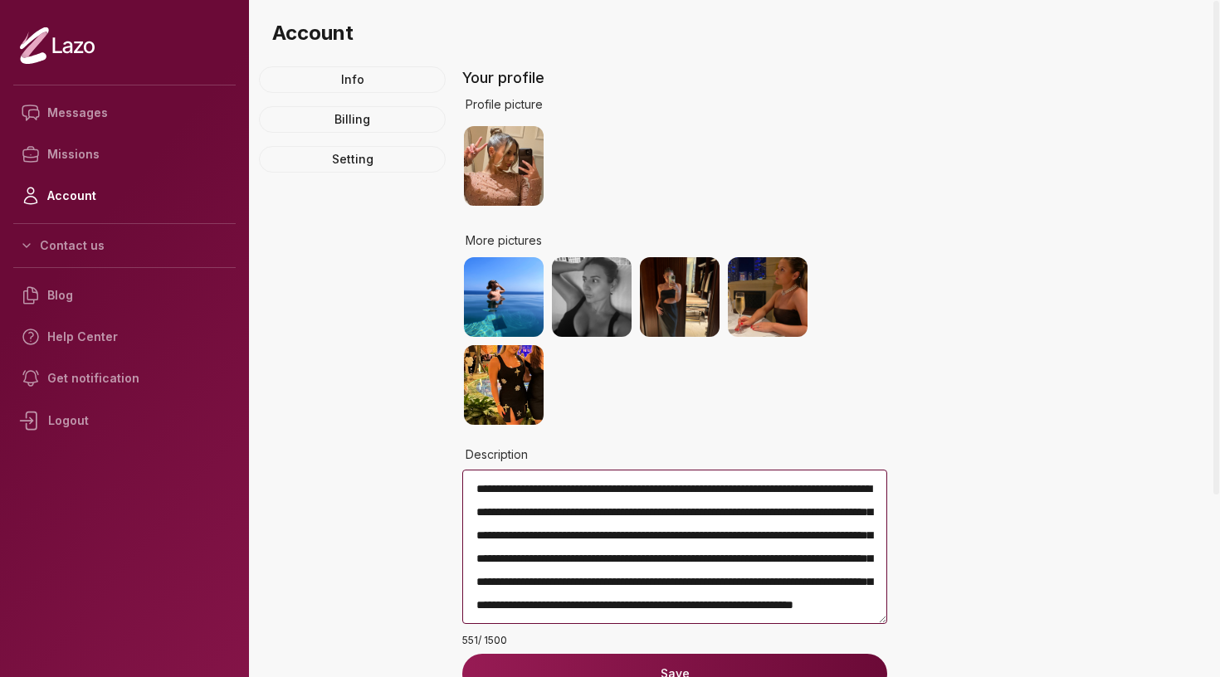
click at [491, 397] on img at bounding box center [504, 385] width 80 height 80
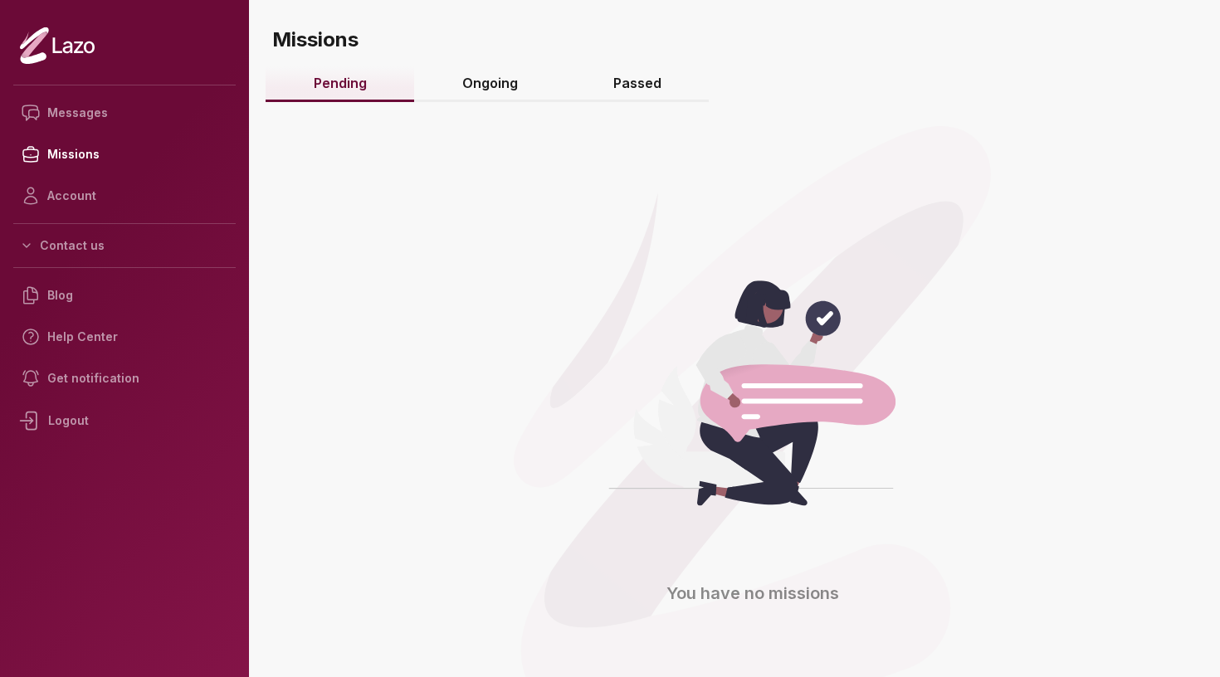
click at [62, 61] on icon at bounding box center [57, 46] width 75 height 38
